Goal: Check status: Check status

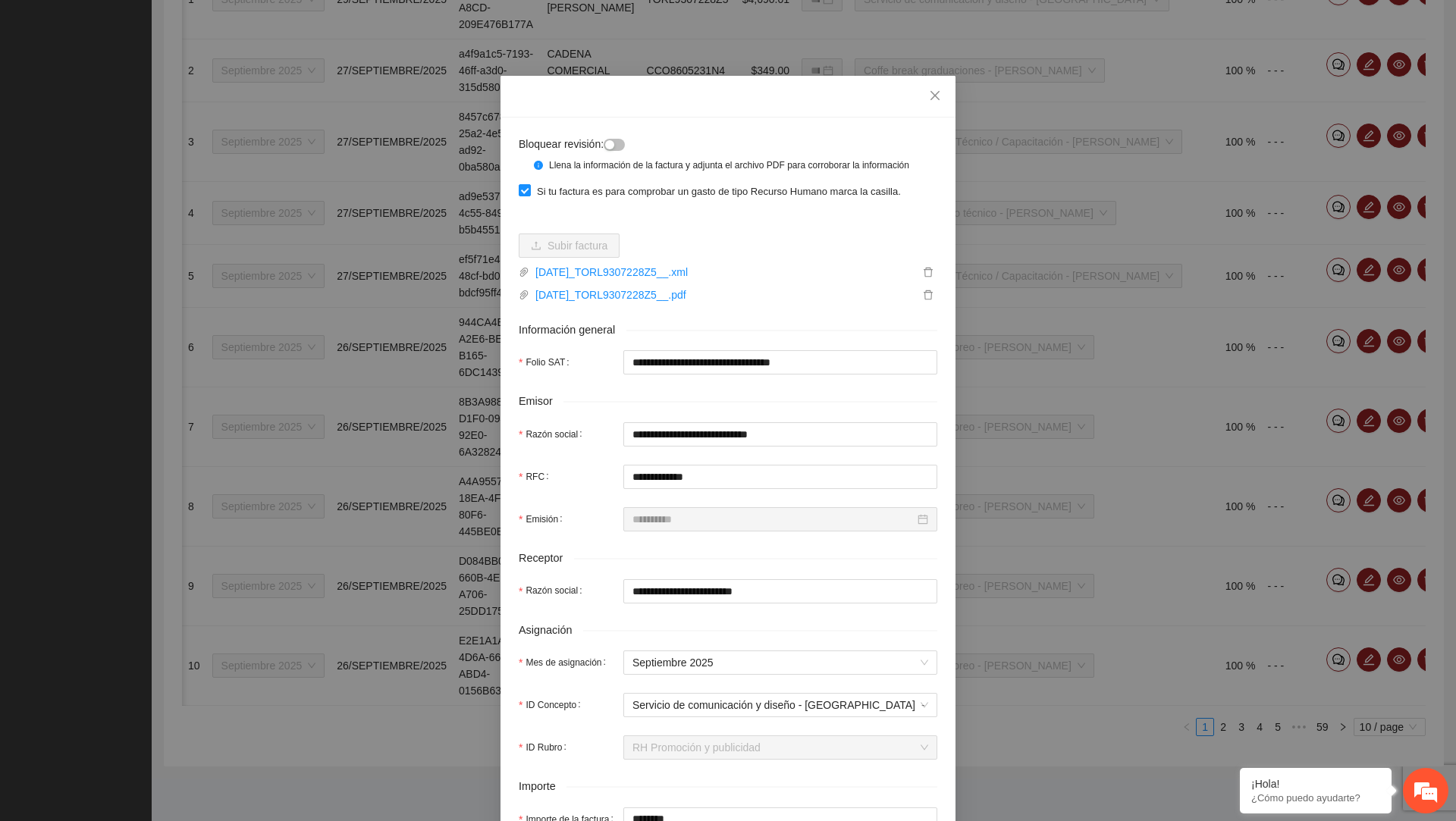
scroll to position [470, 0]
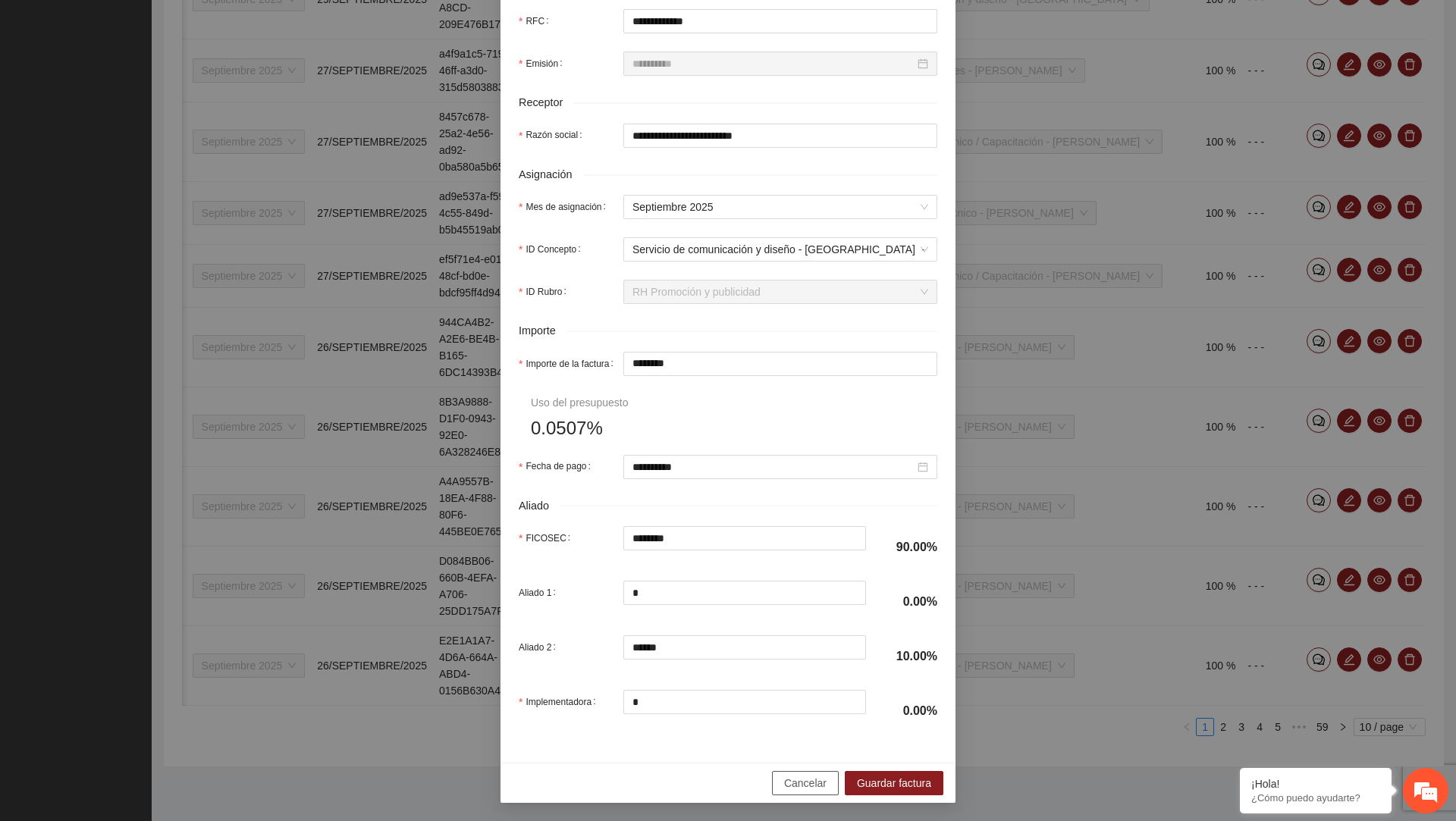
click at [808, 783] on span "Cancelar" at bounding box center [805, 783] width 43 height 17
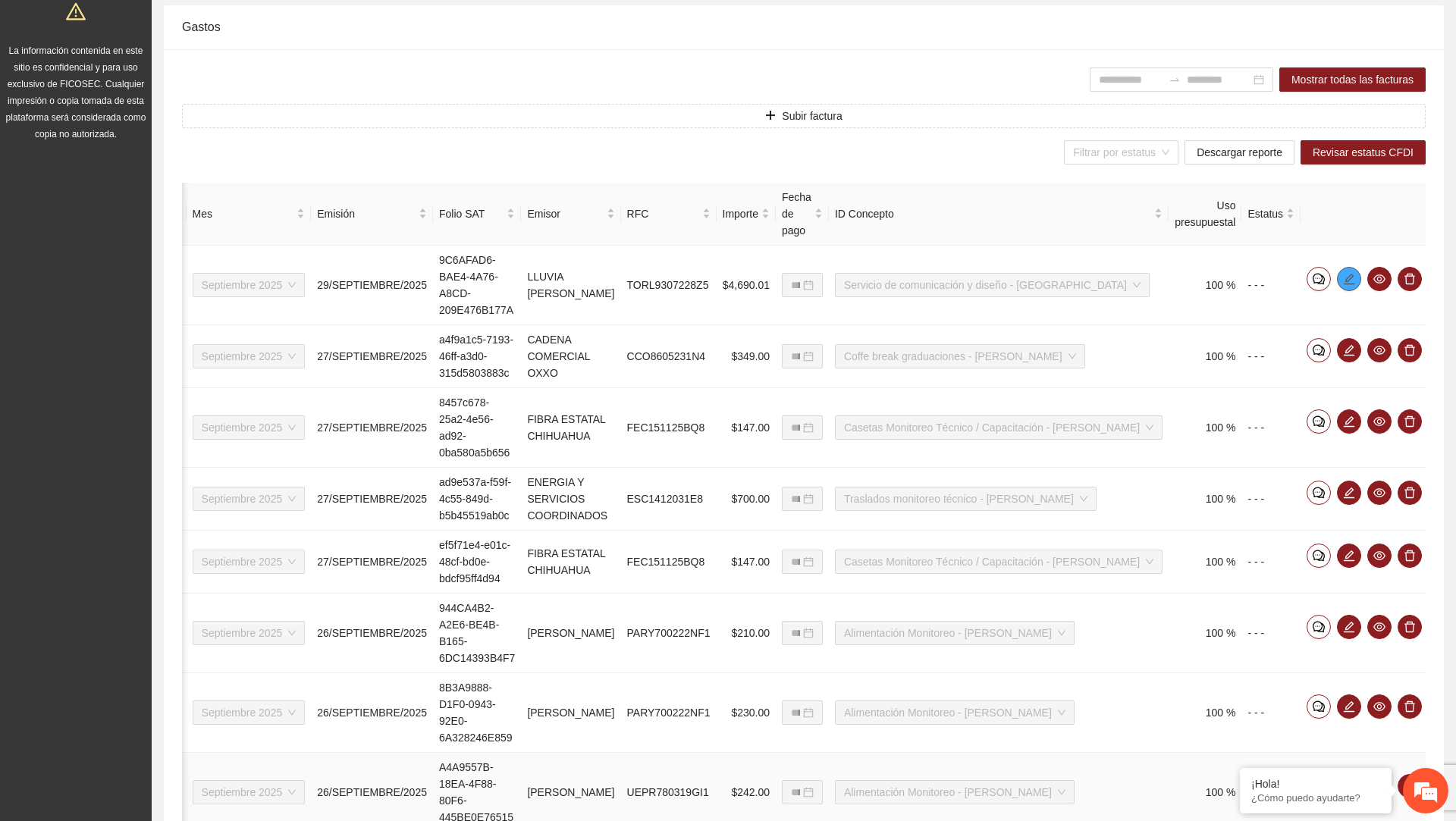
scroll to position [0, 0]
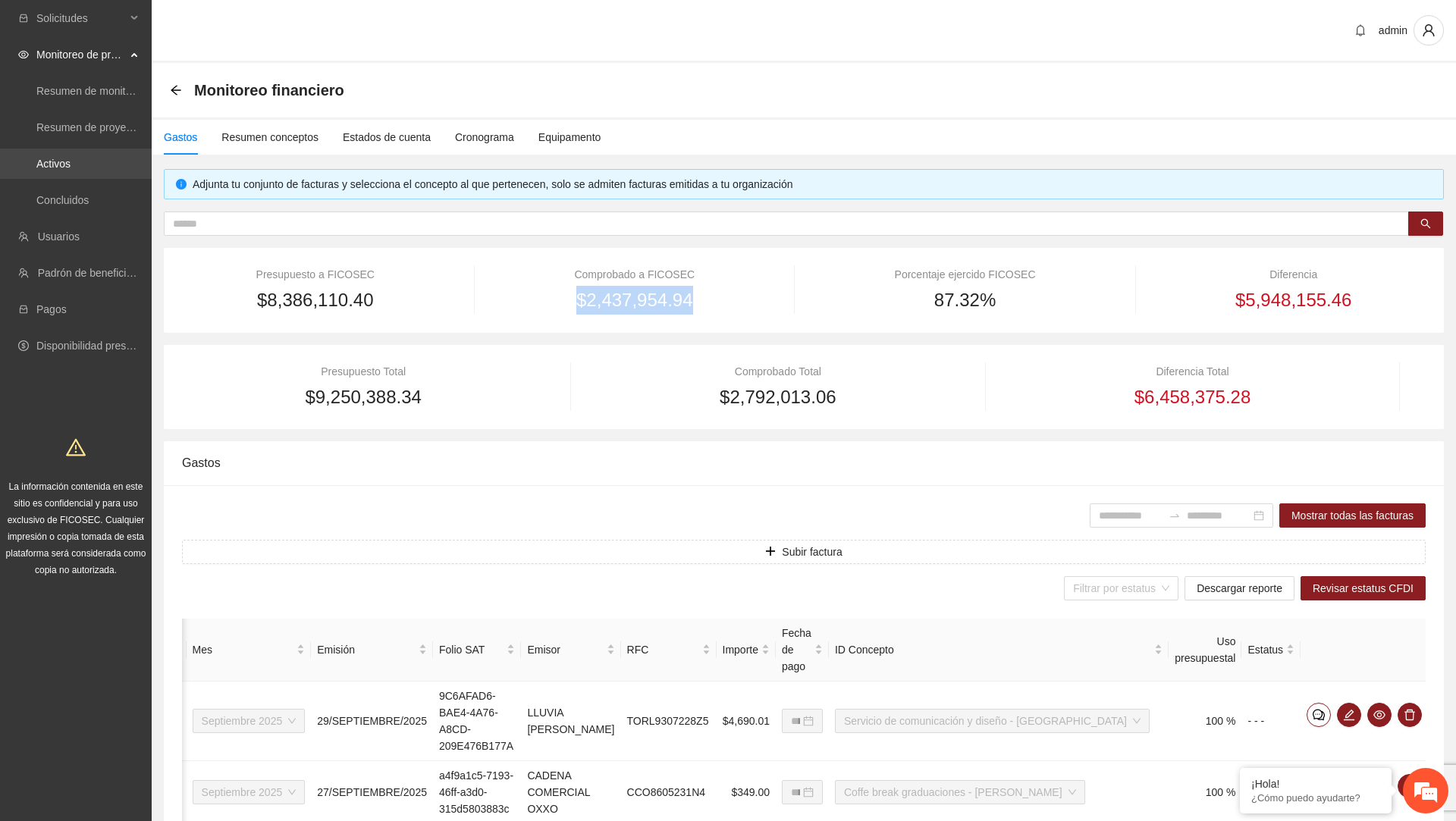
click at [54, 159] on link "Activos" at bounding box center [53, 163] width 34 height 12
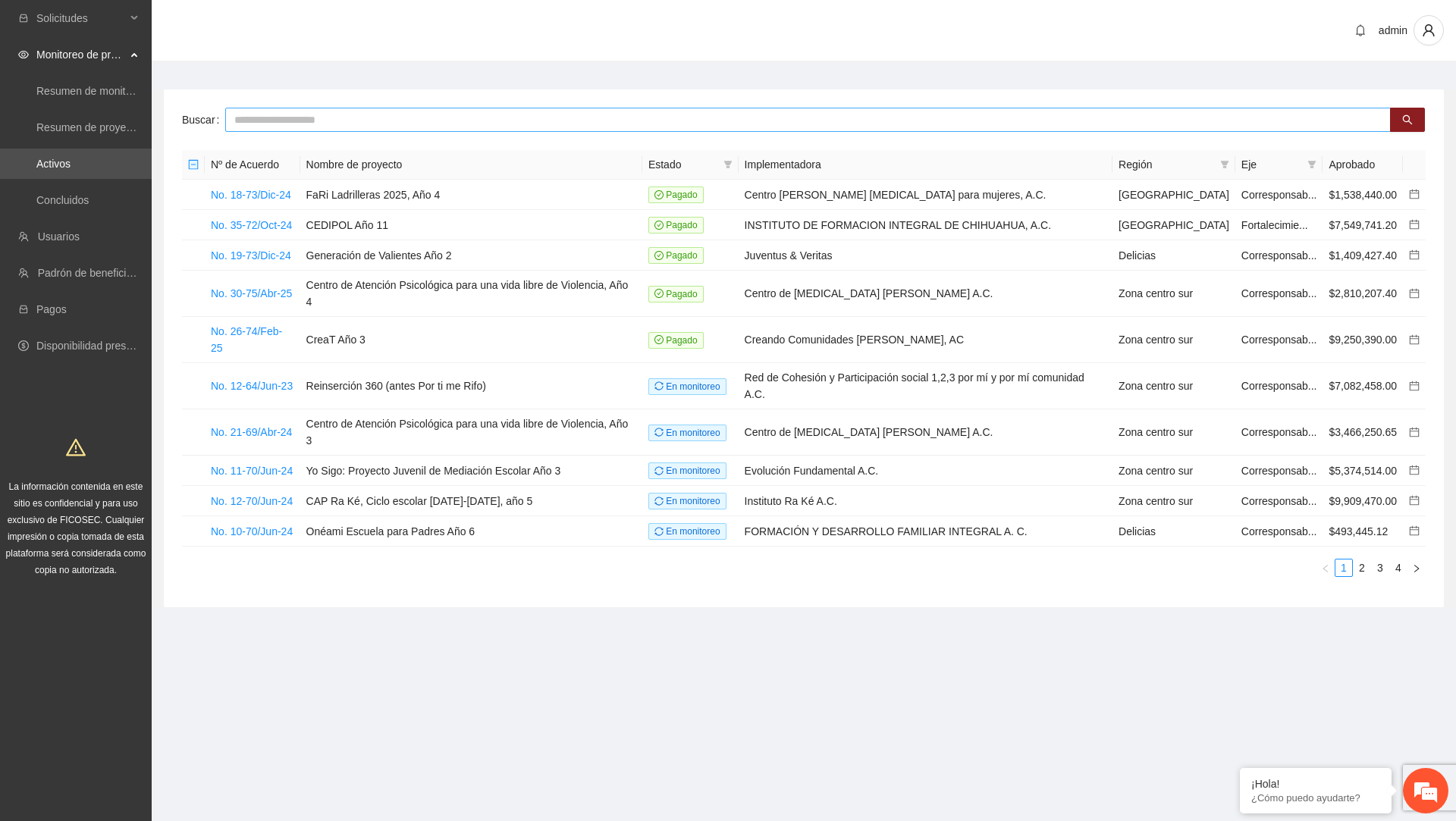
click at [598, 113] on input "text" at bounding box center [808, 120] width 1165 height 24
type input "***"
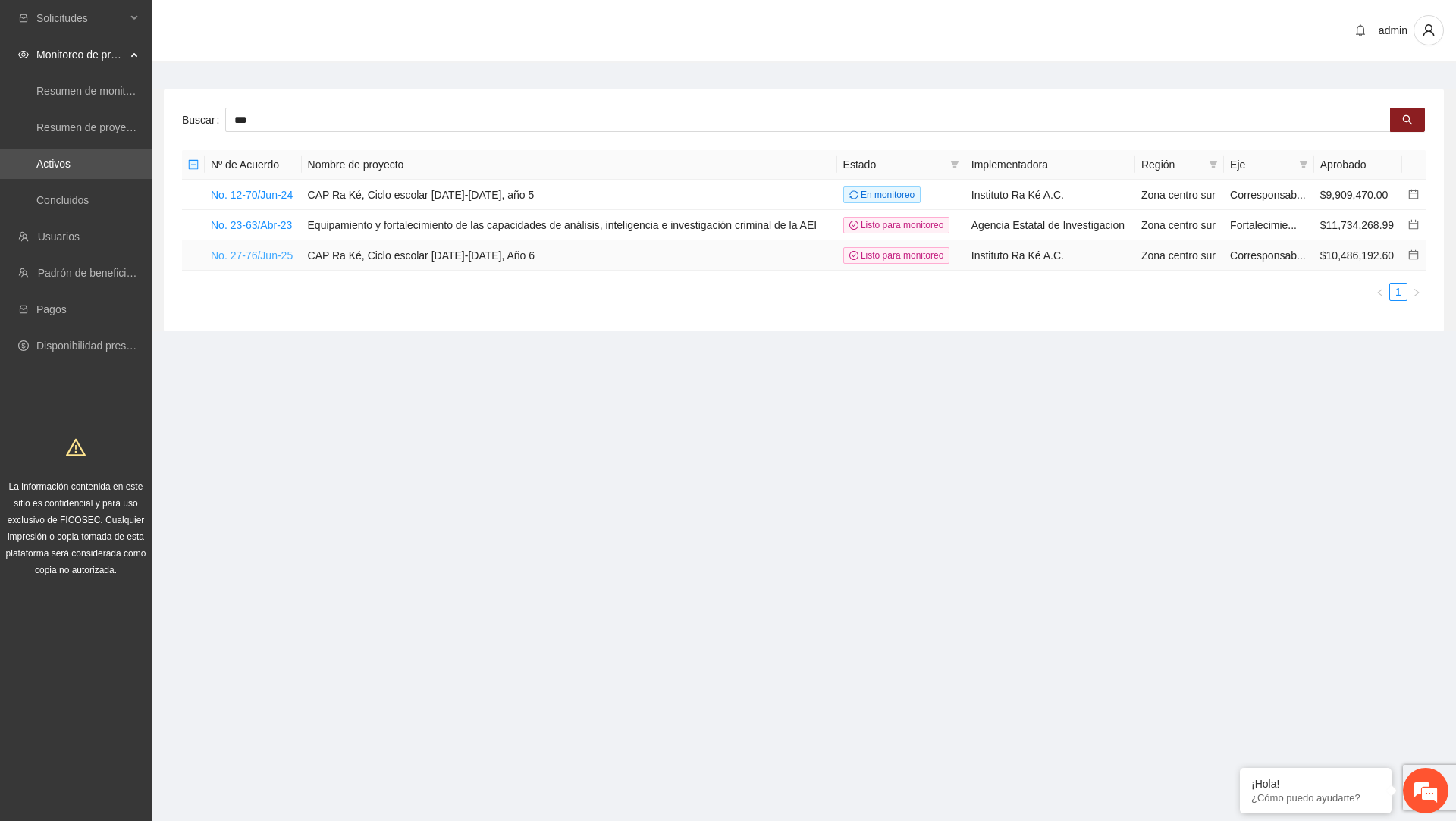
click at [267, 261] on link "No. 27-76/Jun-25" at bounding box center [252, 255] width 82 height 12
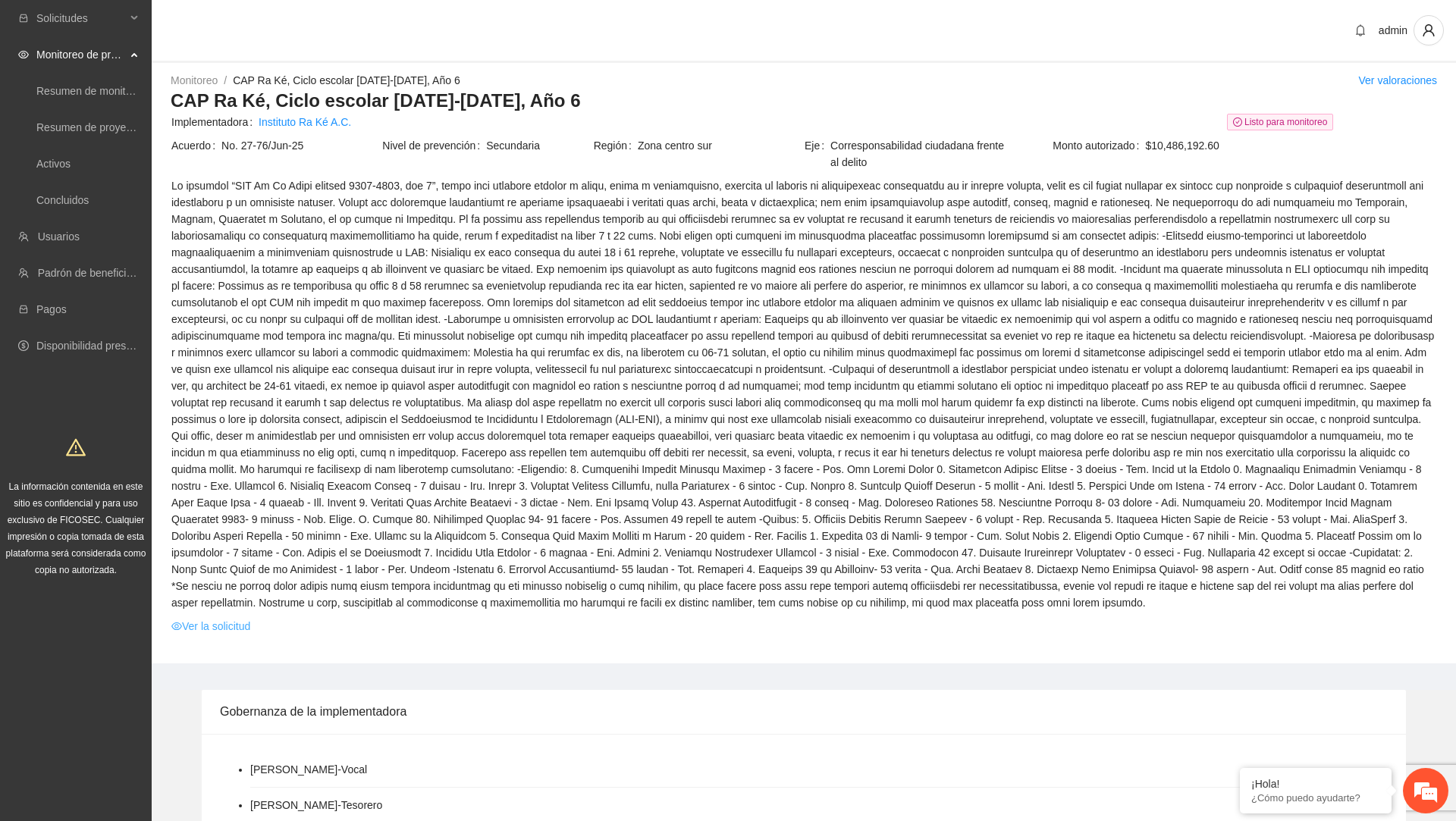
click at [245, 634] on link "Ver la solicitud" at bounding box center [211, 626] width 79 height 17
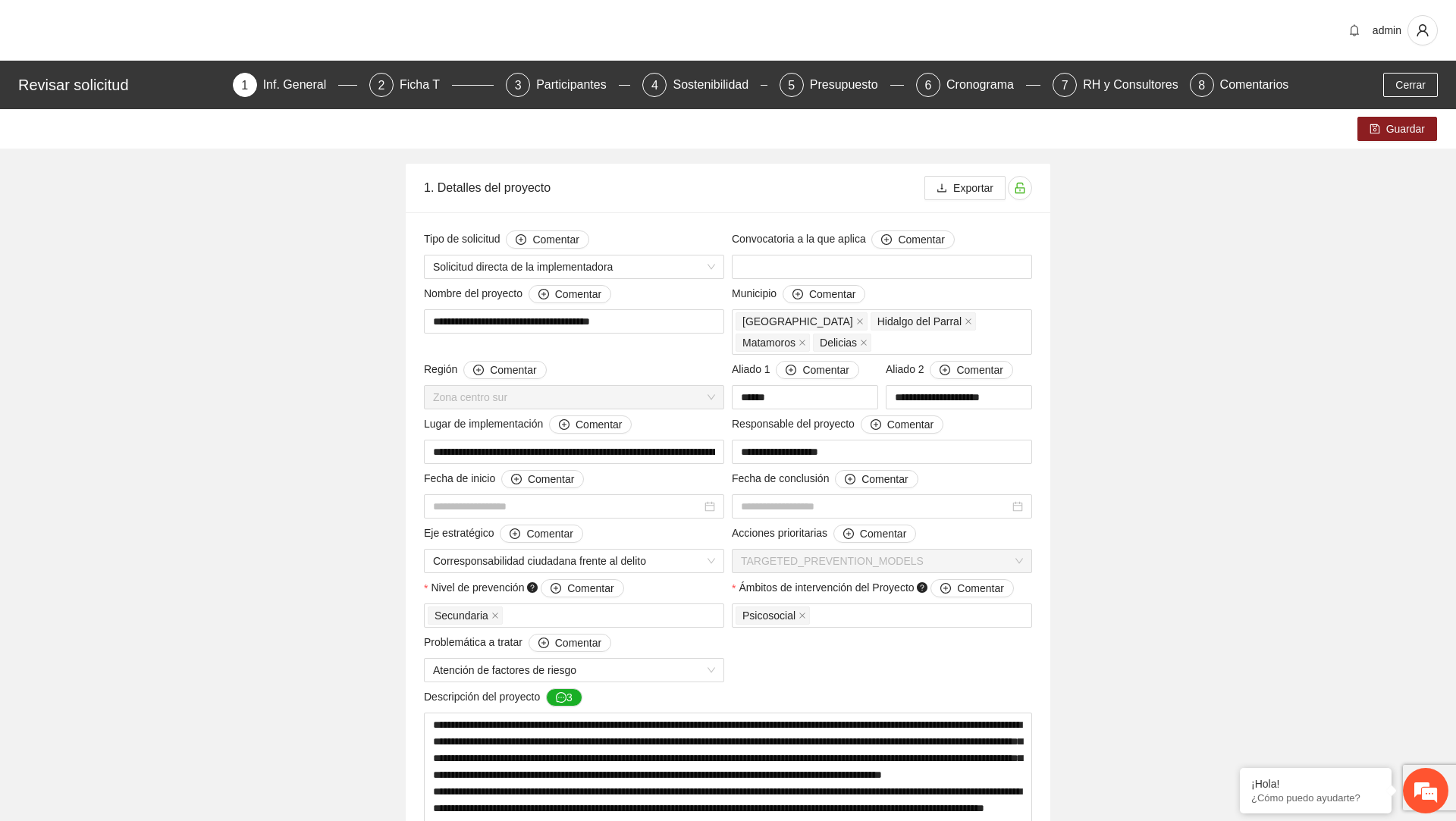
type input "**********"
click at [864, 81] on div "Presupuesto" at bounding box center [850, 85] width 80 height 24
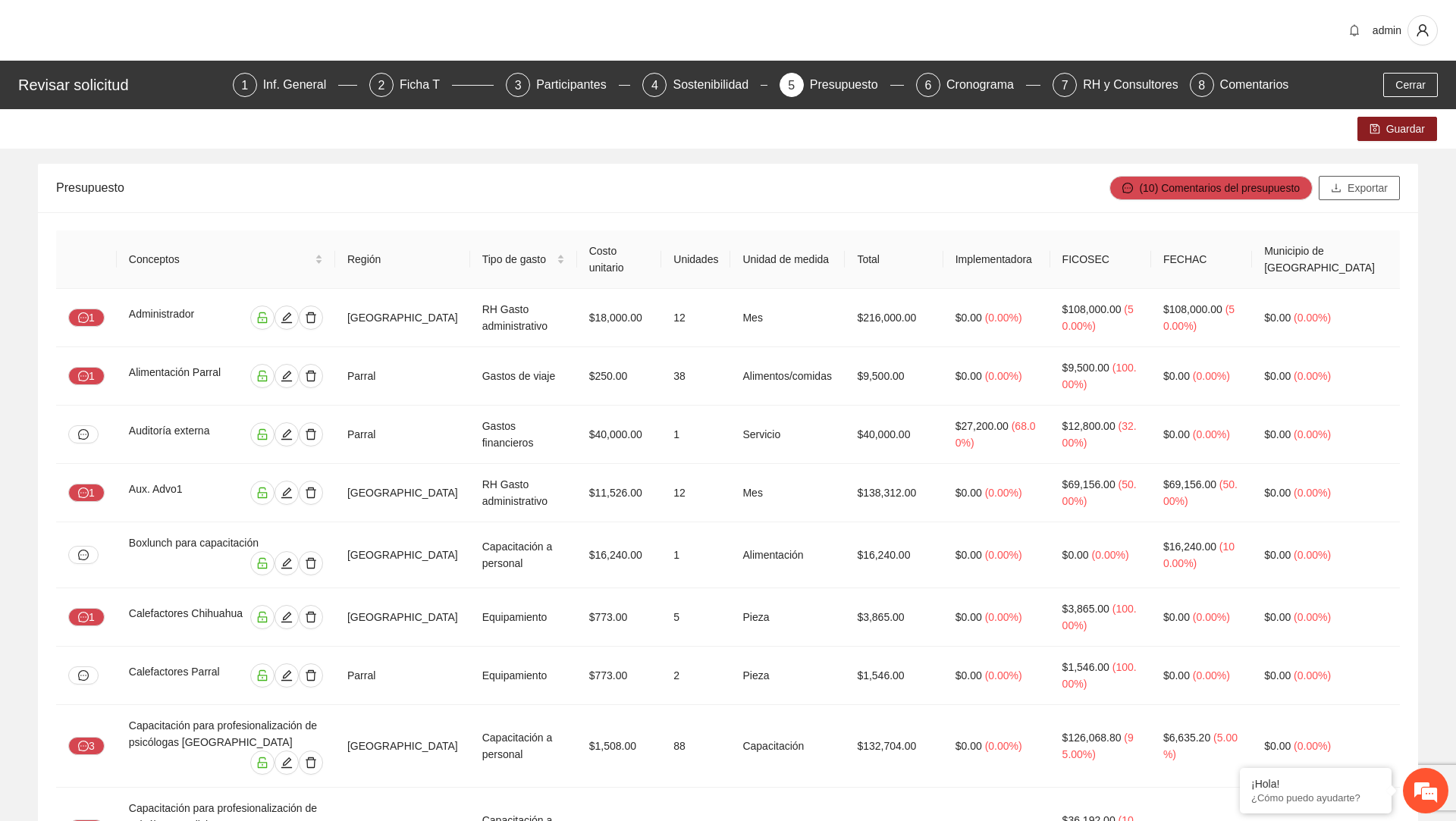
click at [1356, 188] on span "Exportar" at bounding box center [1367, 188] width 40 height 17
click at [1093, 312] on span "$108,000.00" at bounding box center [1092, 309] width 59 height 12
click at [293, 318] on icon "edit" at bounding box center [286, 317] width 12 height 12
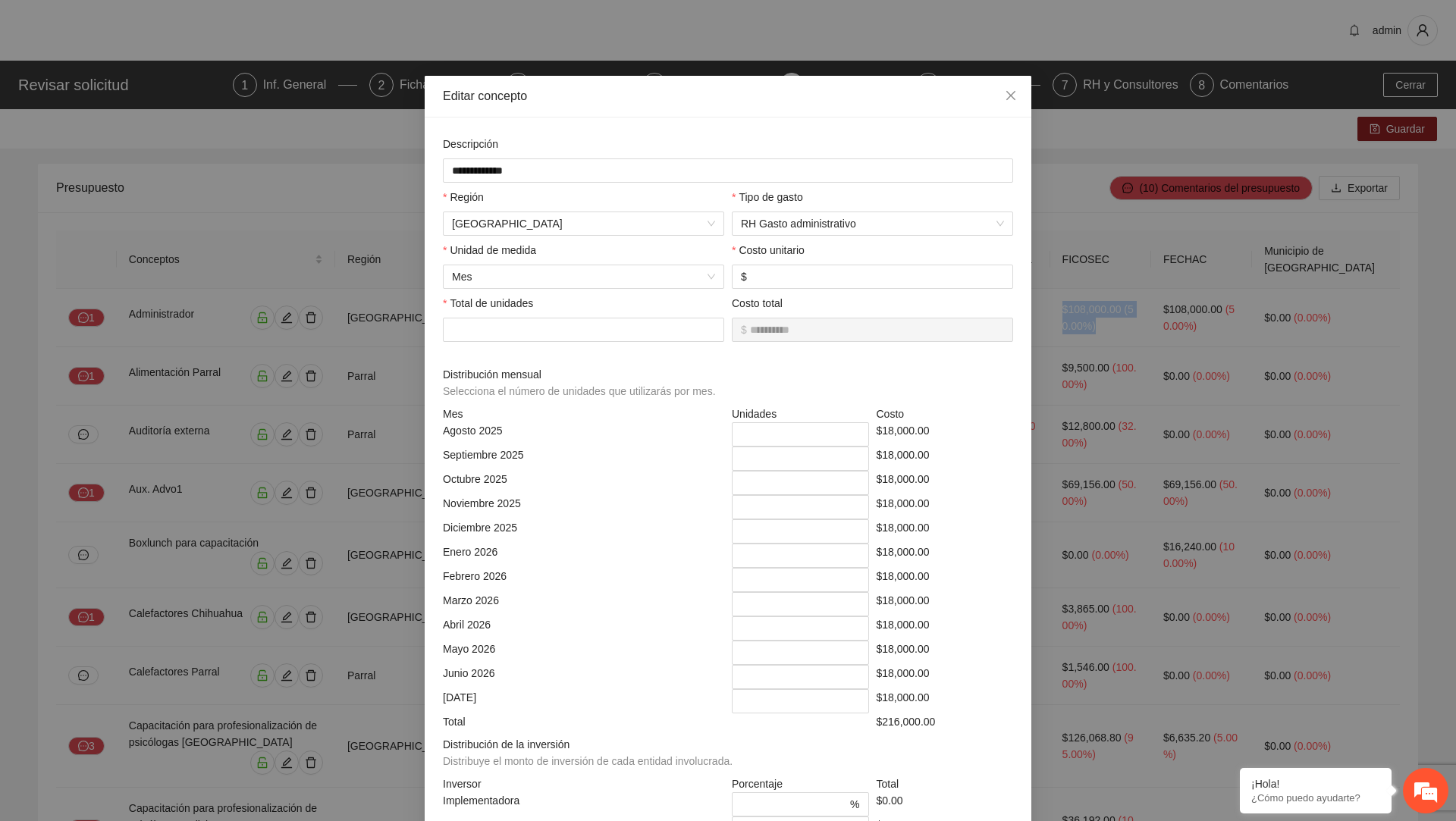
scroll to position [137, 0]
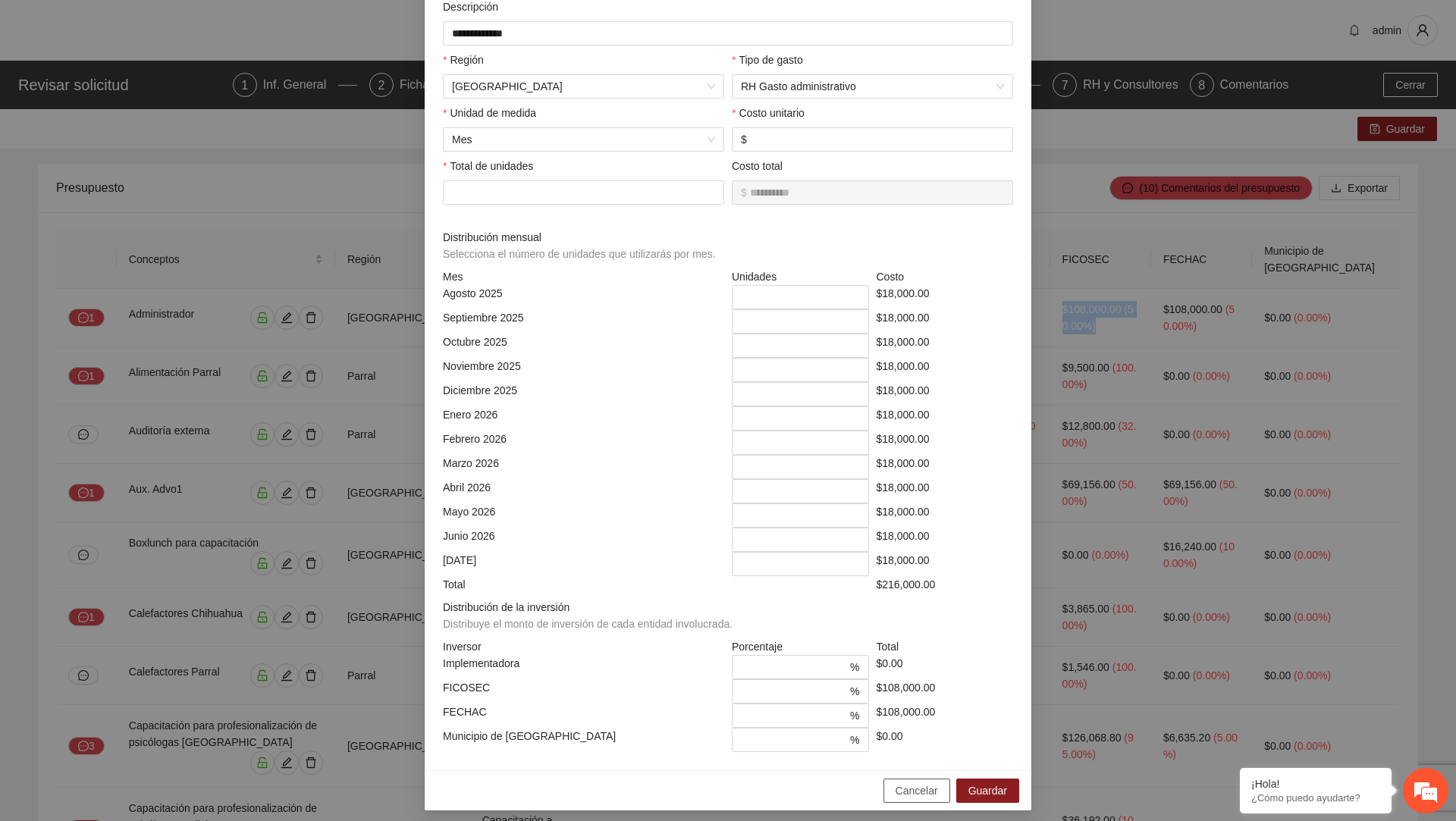
click at [919, 793] on button "Cancelar" at bounding box center [917, 790] width 67 height 24
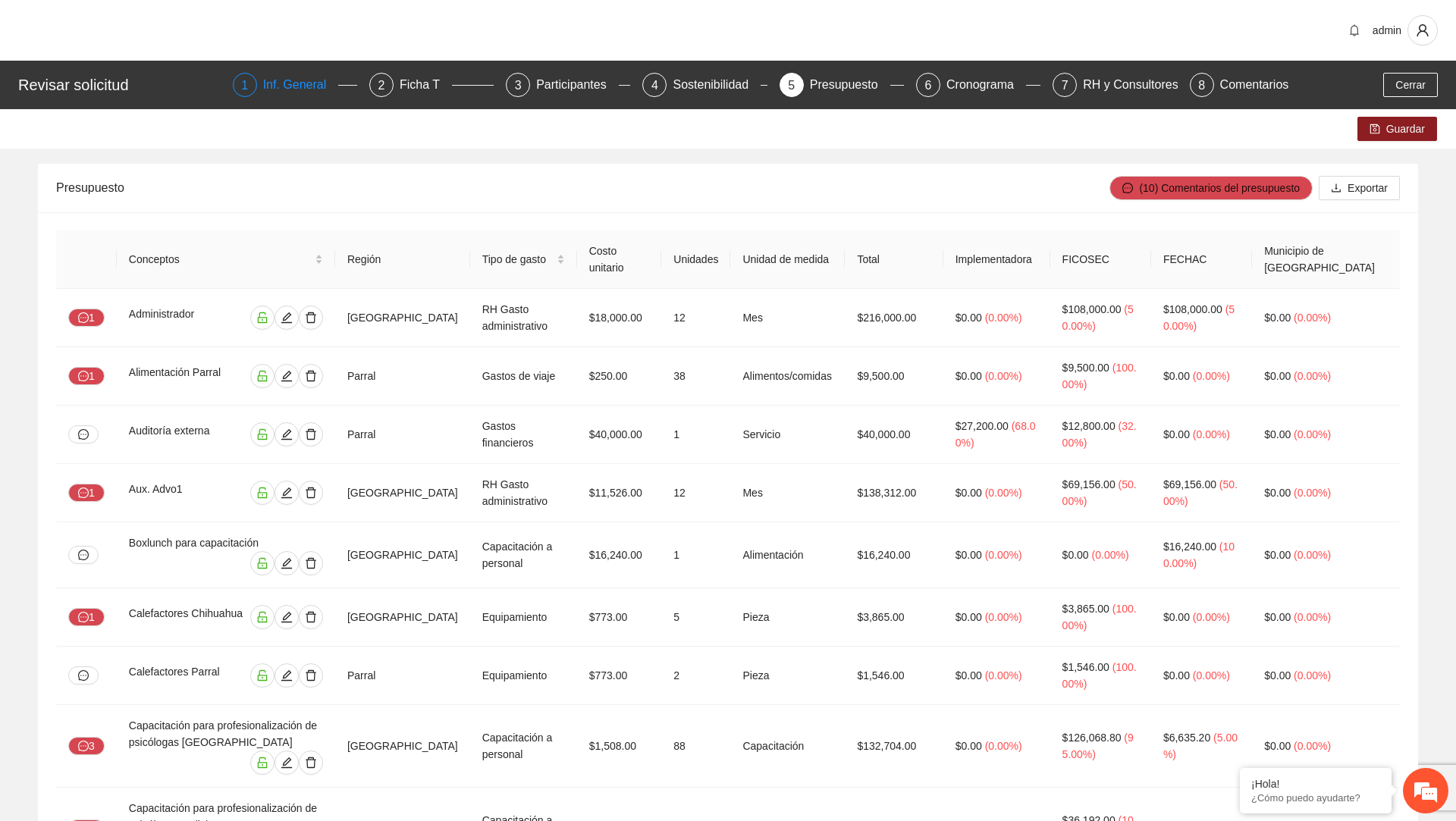
click at [286, 88] on div "Inf. General" at bounding box center [301, 85] width 76 height 24
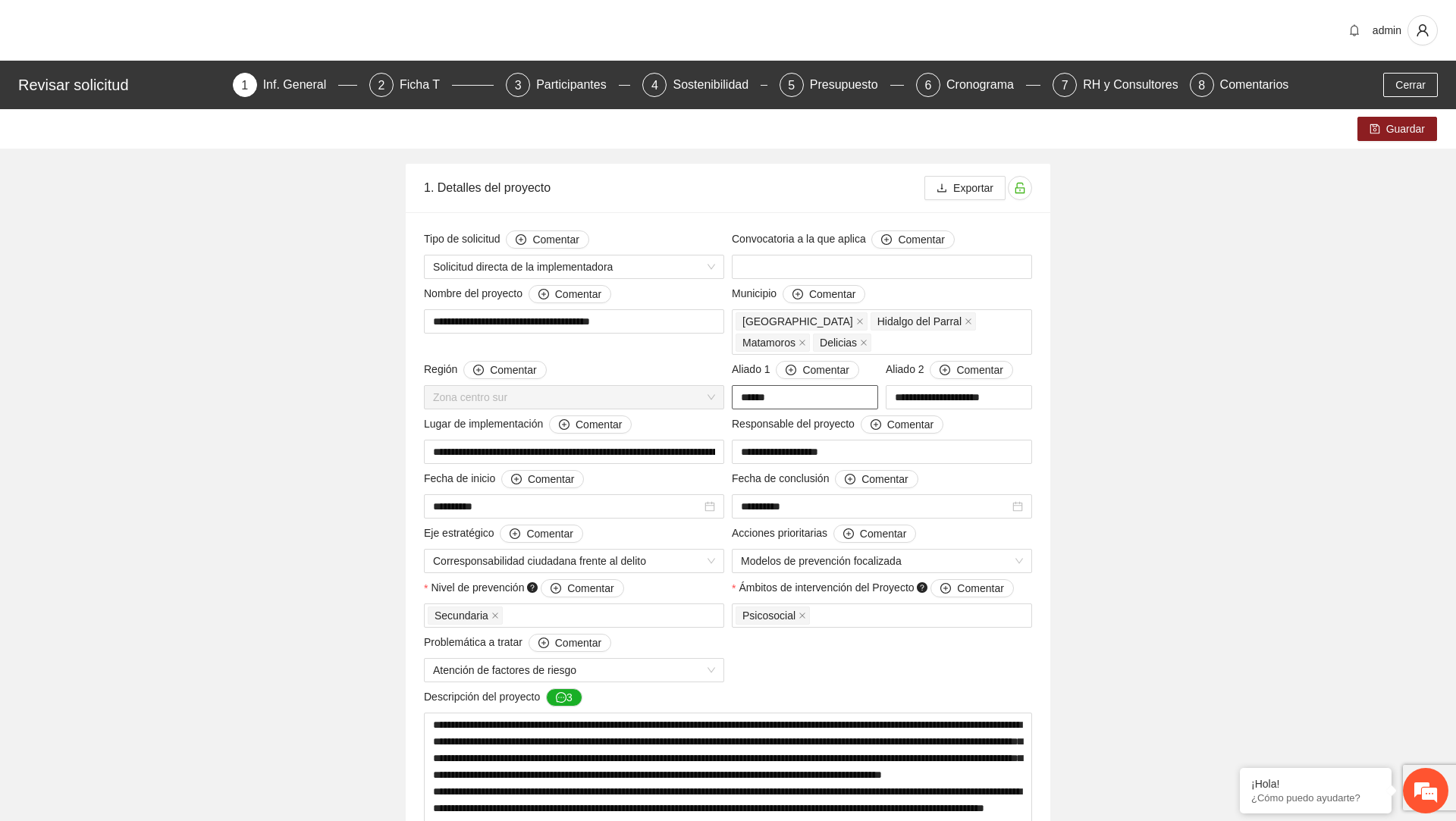
click at [783, 388] on input "******" at bounding box center [805, 397] width 147 height 24
click at [831, 92] on div "Presupuesto" at bounding box center [850, 85] width 80 height 24
